Goal: Information Seeking & Learning: Find contact information

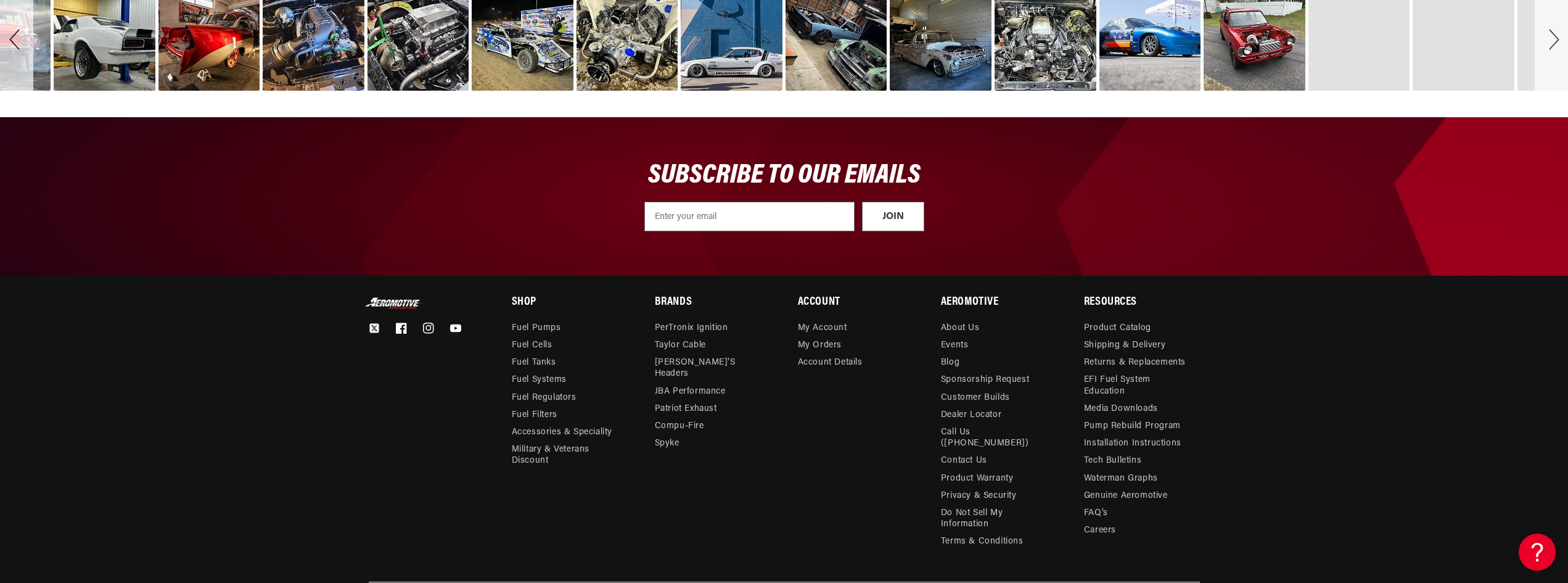
scroll to position [4761, 0]
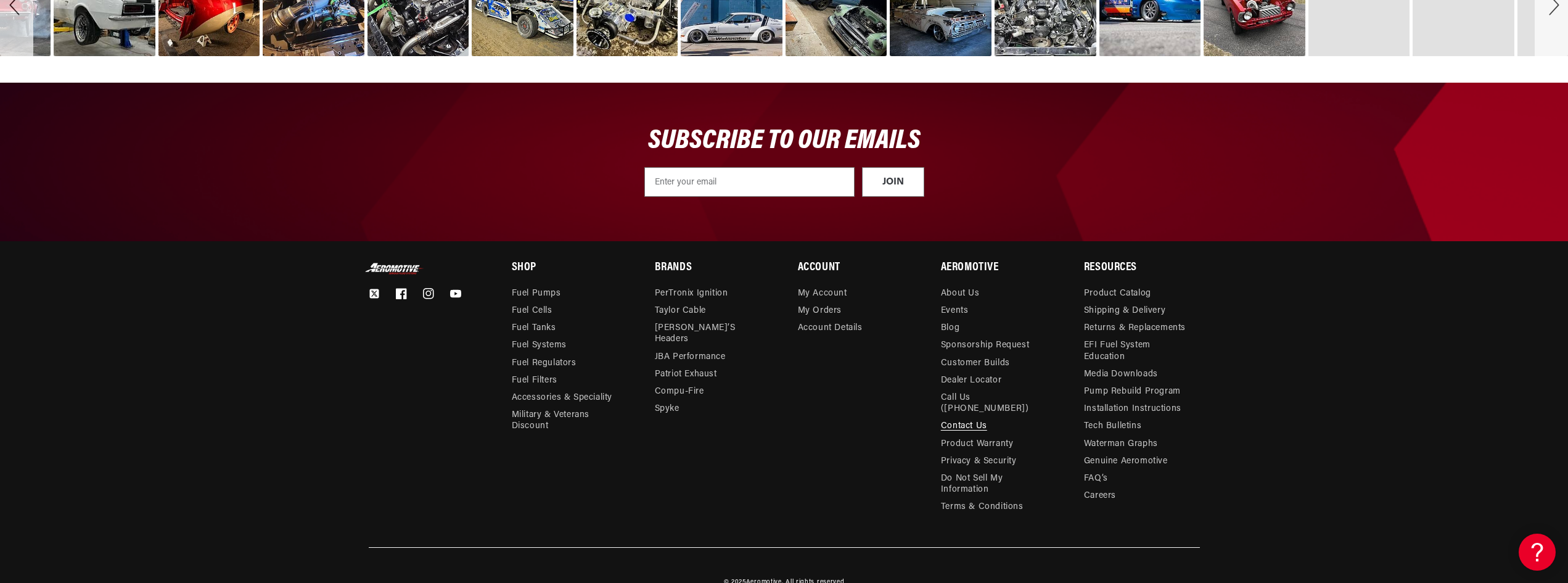
click at [976, 418] on link "Contact Us" at bounding box center [964, 426] width 47 height 17
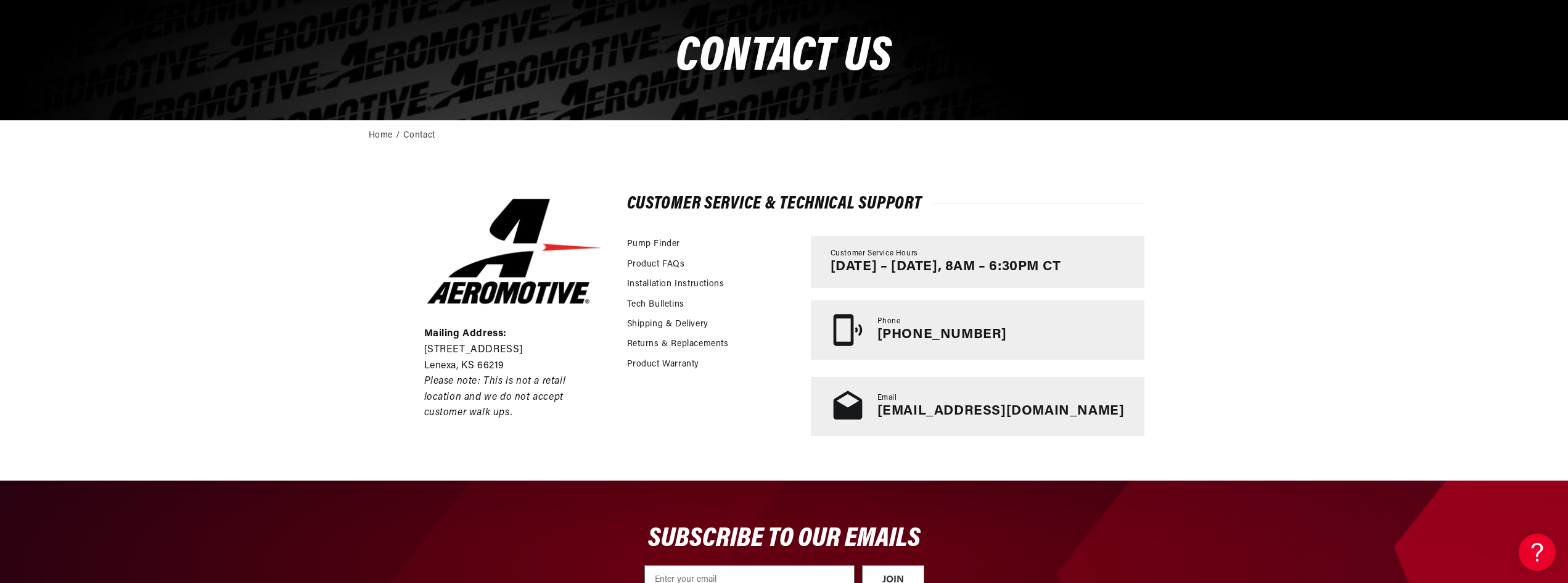
scroll to position [185, 0]
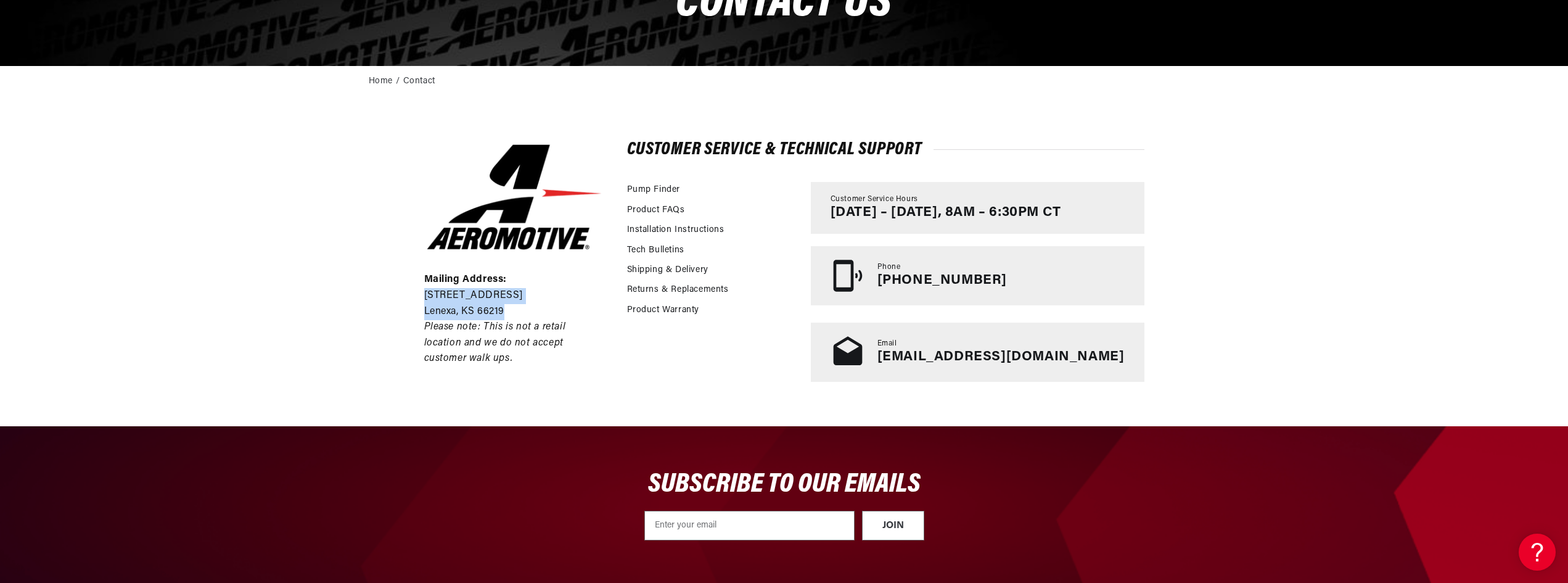
drag, startPoint x: 507, startPoint y: 308, endPoint x: 416, endPoint y: 289, distance: 93.0
click at [416, 289] on div "Mailing Address: [STREET_ADDRESS] Please note: This is not a retail location an…" at bounding box center [784, 262] width 782 height 328
click at [546, 334] on p "Please note: This is not a retail location and we do not accept customer walk u…" at bounding box center [514, 343] width 180 height 47
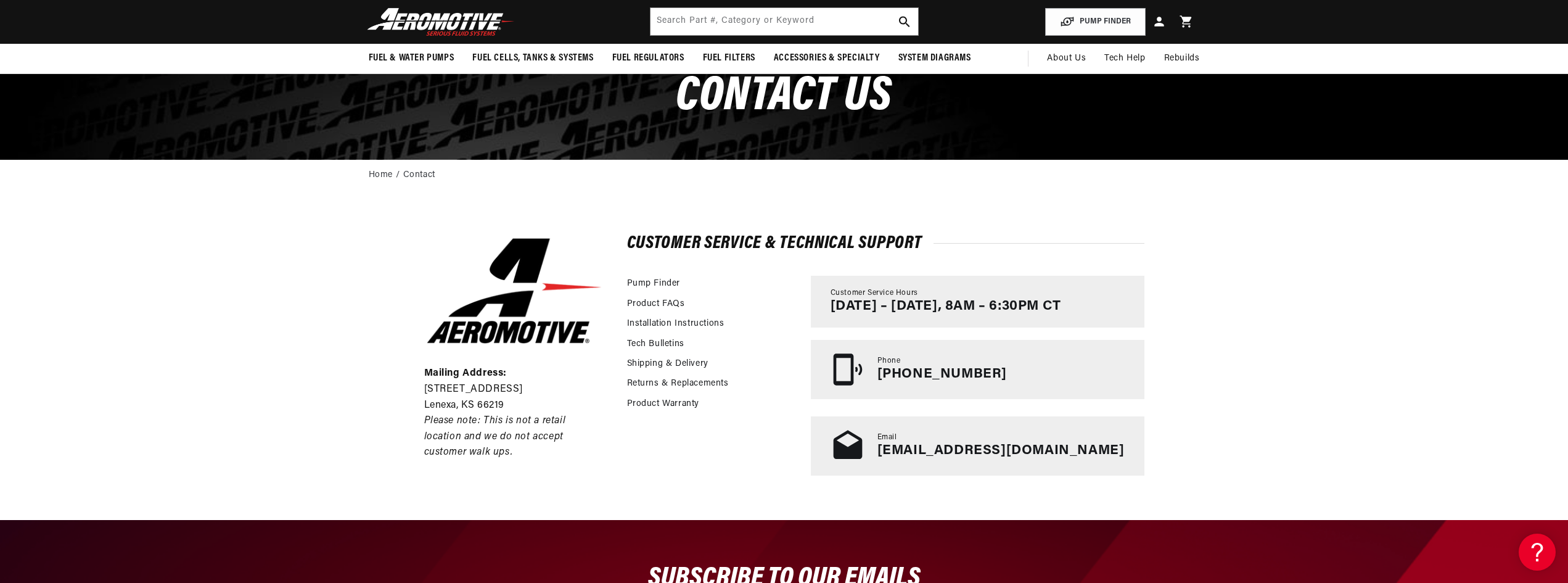
scroll to position [0, 0]
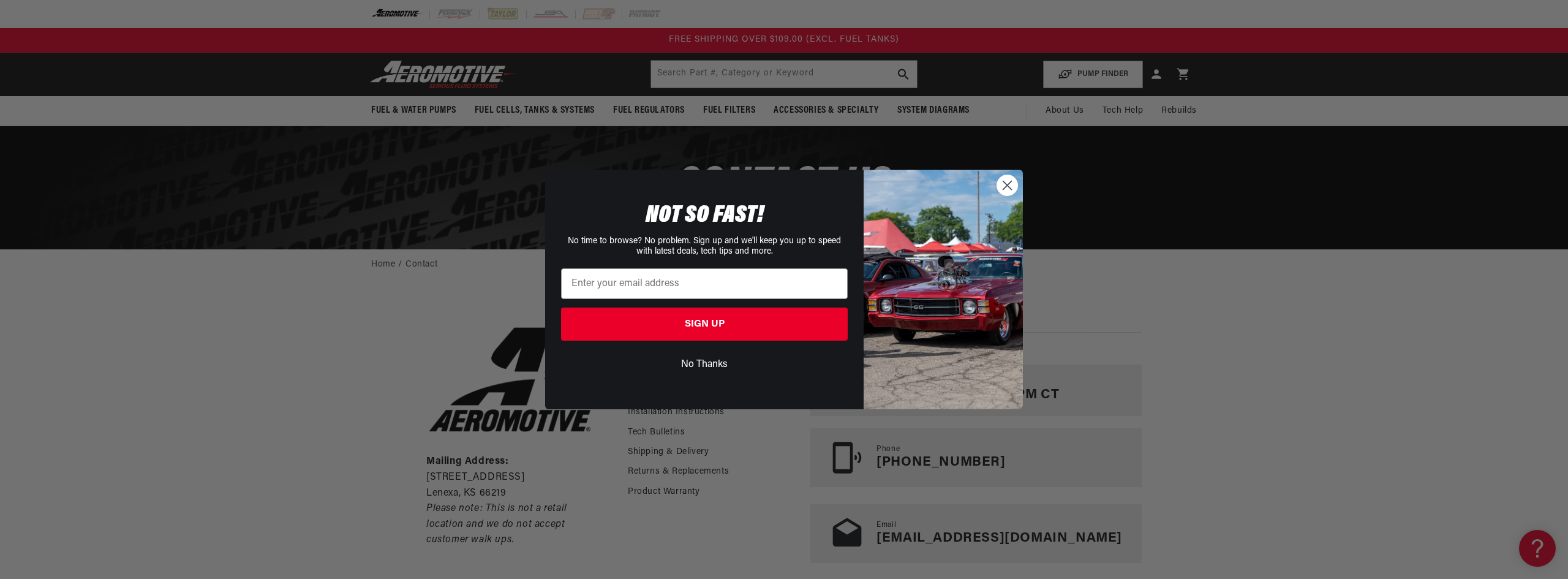
click at [1013, 184] on circle "Close dialog" at bounding box center [1007, 185] width 20 height 20
